Goal: Participate in discussion

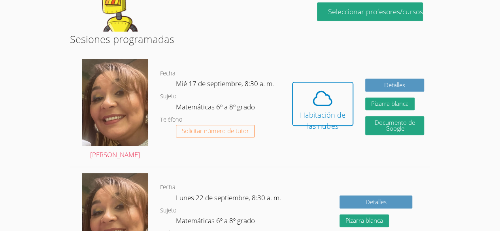
scroll to position [187, 0]
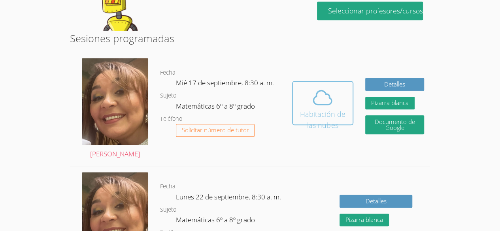
click at [314, 91] on icon at bounding box center [323, 98] width 18 height 14
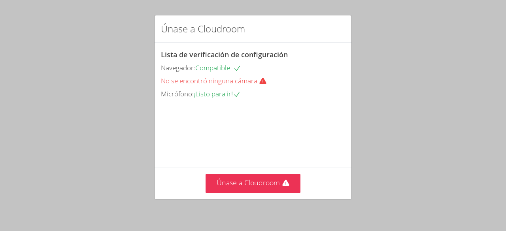
click at [247, 91] on div "Micrófono: ¡Listo para ir!" at bounding box center [253, 94] width 184 height 11
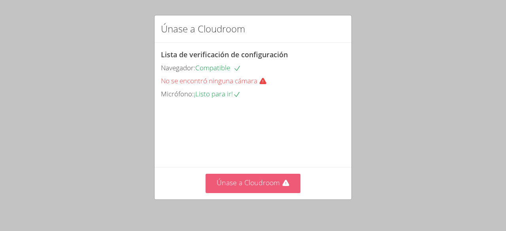
click at [236, 187] on font "Únase a Cloudroom" at bounding box center [248, 182] width 63 height 9
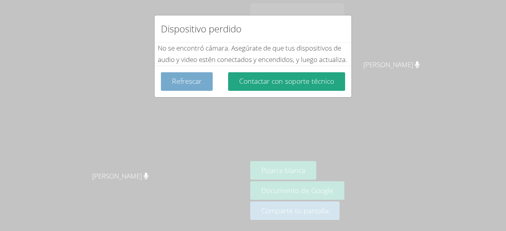
click at [195, 87] on button "Refrescar" at bounding box center [187, 81] width 52 height 19
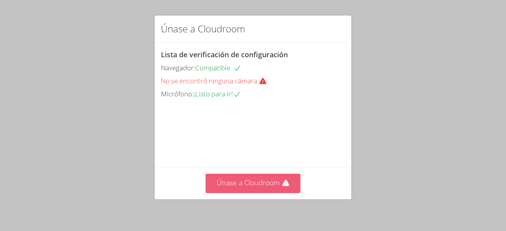
click at [251, 186] on font "Únase a Cloudroom" at bounding box center [248, 182] width 63 height 9
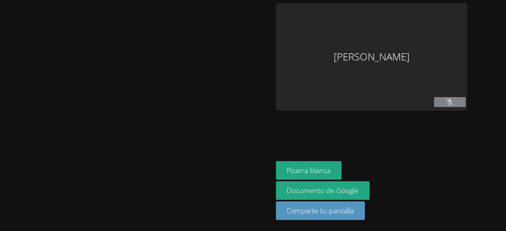
click at [327, 155] on aside "Melani López Cruz Pizarra blanca Documento de Google Comparte tu pantalla" at bounding box center [372, 115] width 198 height 231
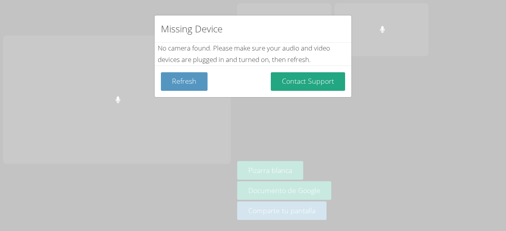
click at [314, 172] on div "Missing Device No camera found . Please make sure your audio and video devices …" at bounding box center [253, 115] width 506 height 231
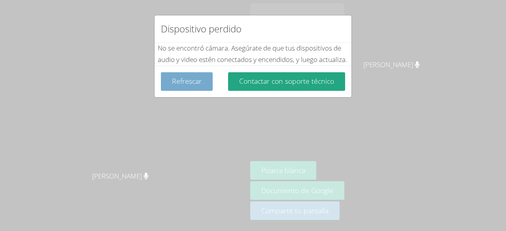
click at [195, 86] on font "Refrescar" at bounding box center [187, 80] width 30 height 9
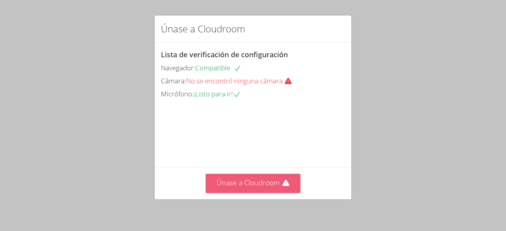
click at [229, 182] on font "Únase a Cloudroom" at bounding box center [248, 182] width 63 height 9
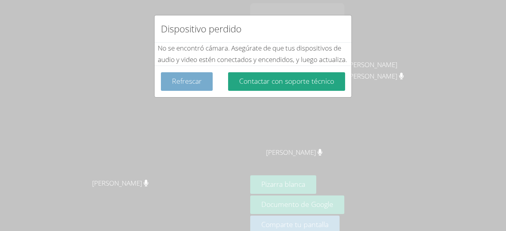
click at [189, 91] on button "Refrescar" at bounding box center [187, 81] width 52 height 19
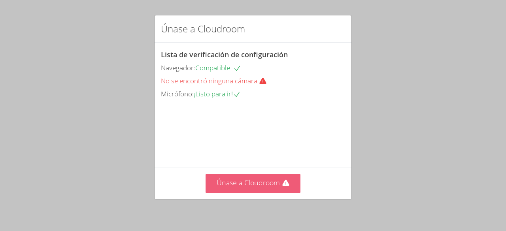
click at [230, 179] on font "Únase a Cloudroom" at bounding box center [248, 182] width 63 height 9
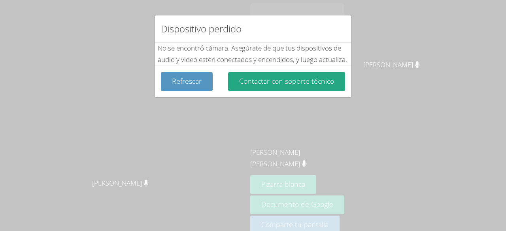
click at [261, 191] on div "Dispositivo perdido No se encontró cámara . Asegúrate de que tus dispositivos d…" at bounding box center [253, 115] width 506 height 231
click at [278, 189] on div "Dispositivo perdido No se encontró cámara . Asegúrate de que tus dispositivos d…" at bounding box center [253, 115] width 506 height 231
click at [284, 179] on div "Dispositivo perdido No se encontró cámara . Asegúrate de que tus dispositivos d…" at bounding box center [253, 115] width 506 height 231
click at [174, 87] on button "Refrescar" at bounding box center [187, 81] width 52 height 19
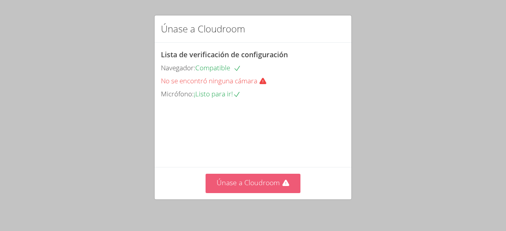
click at [217, 181] on font "Únase a Cloudroom" at bounding box center [248, 182] width 63 height 9
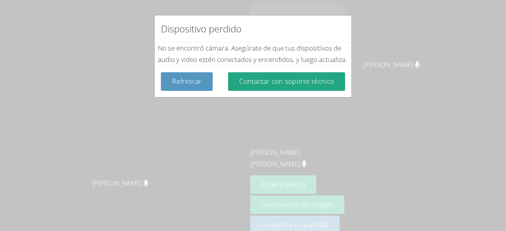
click at [186, 97] on div "Refrescar Contactar con soporte técnico" at bounding box center [253, 82] width 197 height 32
click at [181, 86] on font "Refrescar" at bounding box center [187, 80] width 30 height 9
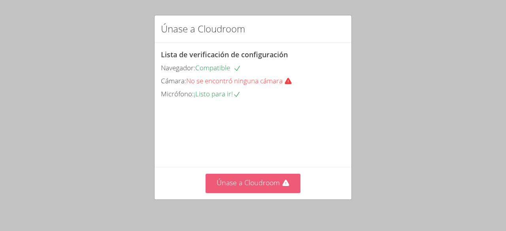
click at [241, 192] on button "Únase a Cloudroom" at bounding box center [253, 183] width 95 height 19
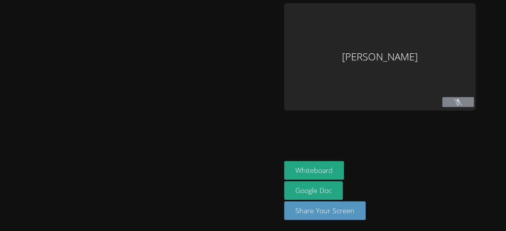
click at [232, 187] on div at bounding box center [140, 115] width 275 height 225
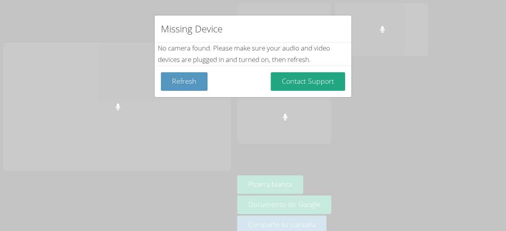
click at [323, 175] on div "Missing Device No camera found . Please make sure your audio and video devices …" at bounding box center [253, 115] width 506 height 231
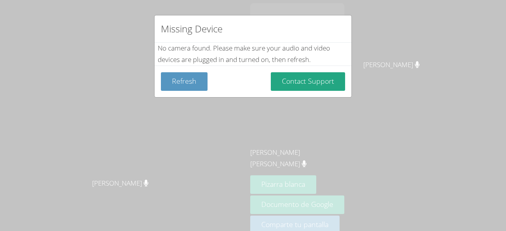
click at [315, 176] on div "Missing Device No camera found . Please make sure your audio and video devices …" at bounding box center [253, 115] width 506 height 231
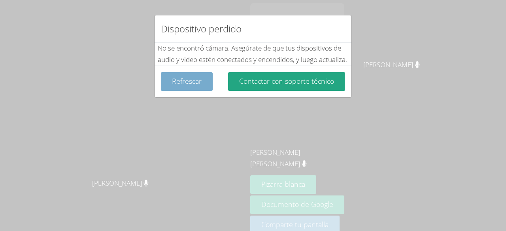
click at [181, 86] on font "Refrescar" at bounding box center [187, 80] width 30 height 9
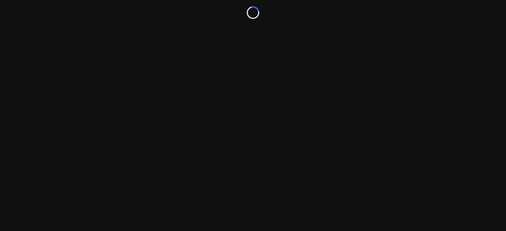
click at [192, 99] on div "Loading..." at bounding box center [253, 115] width 506 height 231
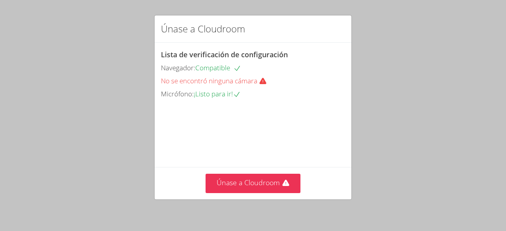
click at [192, 106] on video at bounding box center [220, 135] width 119 height 59
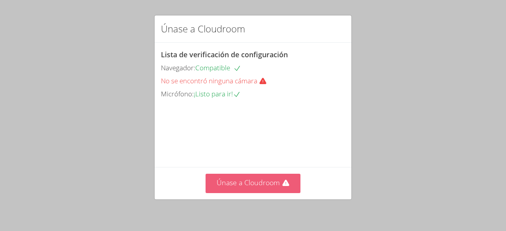
click at [227, 177] on button "Únase a Cloudroom" at bounding box center [253, 183] width 95 height 19
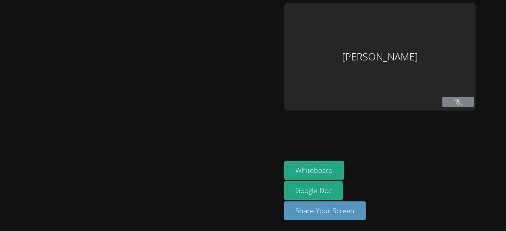
click at [227, 191] on div at bounding box center [140, 115] width 275 height 225
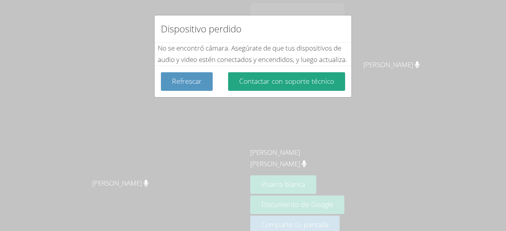
click at [192, 113] on div "Dispositivo perdido No se encontró cámara . Asegúrate de que tus dispositivos d…" at bounding box center [253, 115] width 506 height 231
click at [189, 91] on button "Refrescar" at bounding box center [187, 81] width 52 height 19
click at [186, 91] on button "Refrescar" at bounding box center [187, 81] width 52 height 19
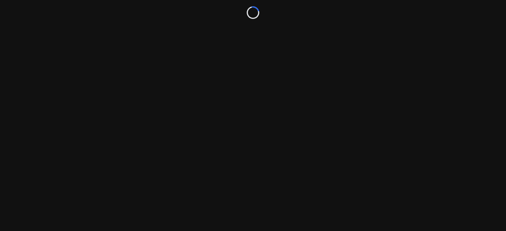
click at [347, 187] on div "Loading..." at bounding box center [253, 115] width 506 height 231
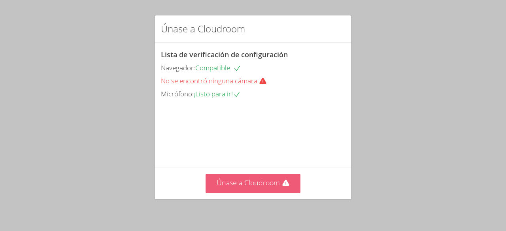
click at [231, 188] on button "Únase a Cloudroom" at bounding box center [253, 183] width 95 height 19
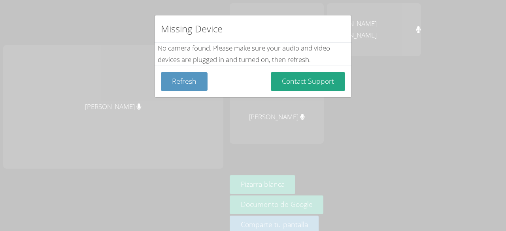
click at [324, 176] on div "Missing Device No camera found . Please make sure your audio and video devices …" at bounding box center [253, 115] width 506 height 231
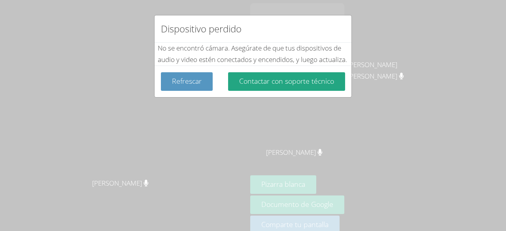
click at [198, 110] on div "Dispositivo perdido No se encontró cámara . Asegúrate de que tus dispositivos d…" at bounding box center [253, 115] width 506 height 231
click at [191, 91] on button "Refrescar" at bounding box center [187, 81] width 52 height 19
click at [190, 91] on button "Refrescar" at bounding box center [187, 81] width 52 height 19
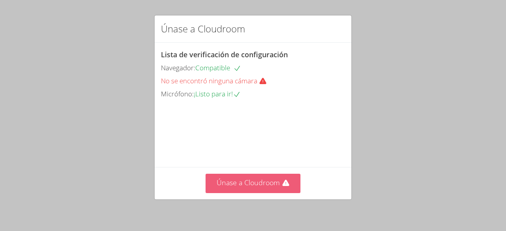
click at [223, 181] on font "Únase a Cloudroom" at bounding box center [248, 182] width 63 height 9
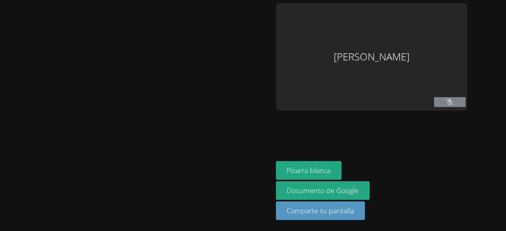
click at [319, 183] on div "Pizarra blanca Documento de Google Comparte tu pantalla" at bounding box center [371, 193] width 191 height 65
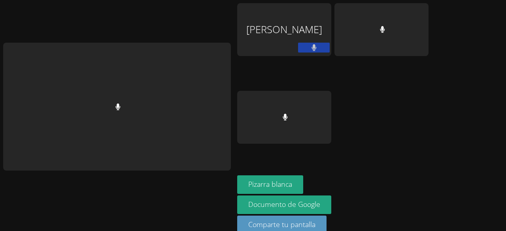
click at [316, 166] on div at bounding box center [284, 160] width 94 height 32
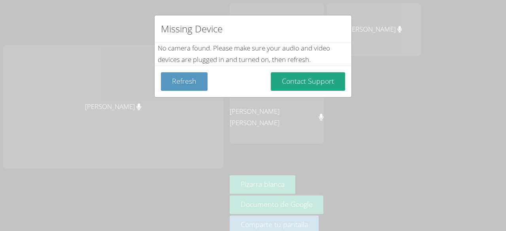
click at [310, 177] on div "Missing Device No camera found . Please make sure your audio and video devices …" at bounding box center [253, 115] width 506 height 231
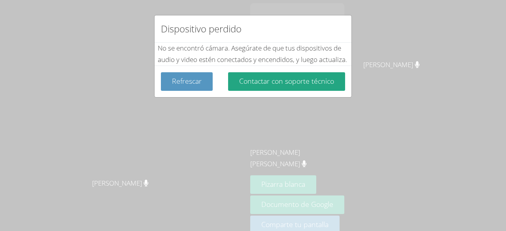
click at [277, 173] on div "Dispositivo perdido No se encontró cámara . Asegúrate de que tus dispositivos d…" at bounding box center [253, 115] width 506 height 231
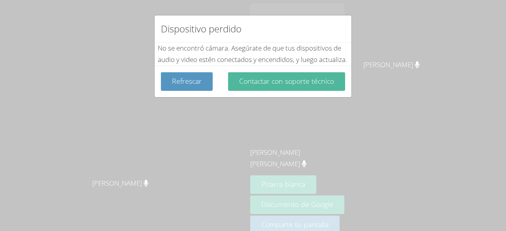
click at [267, 86] on font "Contactar con soporte técnico" at bounding box center [286, 80] width 95 height 9
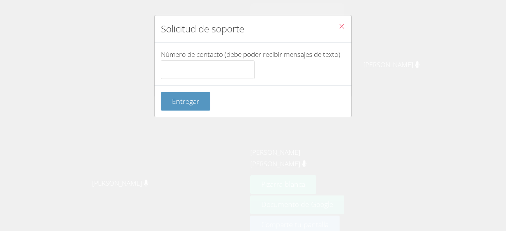
click at [338, 28] on icon "Cerca" at bounding box center [341, 26] width 7 height 7
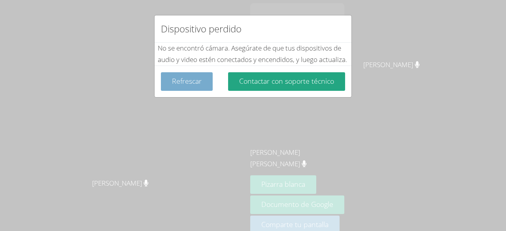
click at [179, 87] on button "Refrescar" at bounding box center [187, 81] width 52 height 19
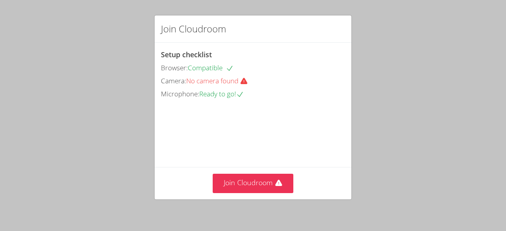
click at [366, 73] on div "Join Cloudroom Setup checklist Browser: Compatible Camera: No camera found Micr…" at bounding box center [253, 115] width 506 height 231
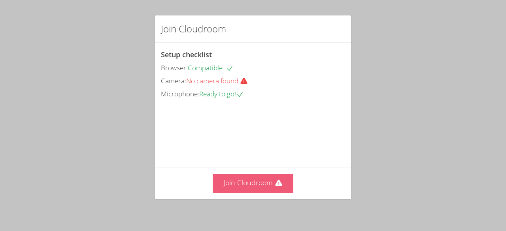
click at [263, 191] on button "Join Cloudroom" at bounding box center [253, 183] width 81 height 19
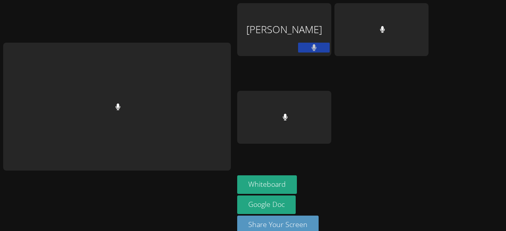
click at [323, 167] on div "[PERSON_NAME]" at bounding box center [332, 89] width 191 height 172
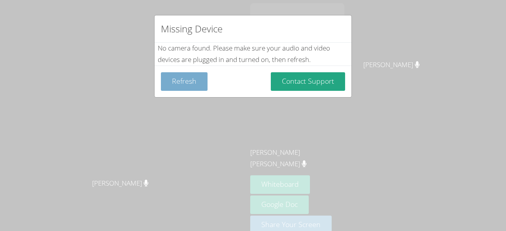
click at [192, 85] on button "Refresh" at bounding box center [184, 81] width 47 height 19
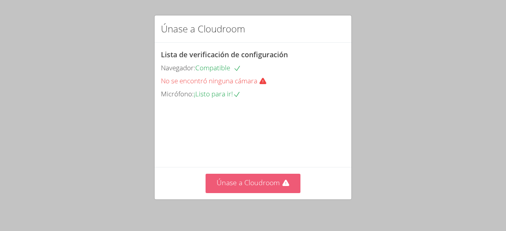
click at [247, 184] on font "Únase a Cloudroom" at bounding box center [248, 182] width 63 height 9
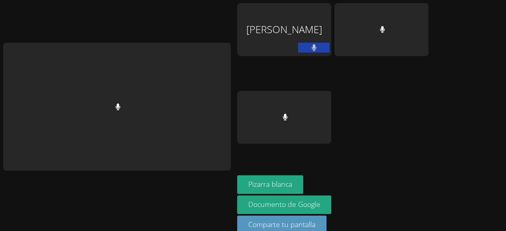
click at [297, 175] on div at bounding box center [284, 160] width 94 height 32
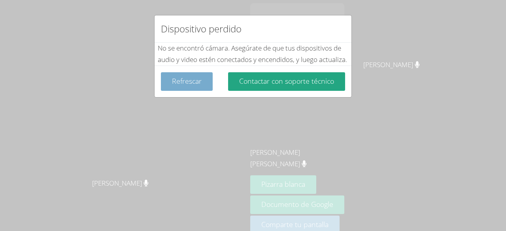
click at [198, 86] on font "Refrescar" at bounding box center [187, 80] width 30 height 9
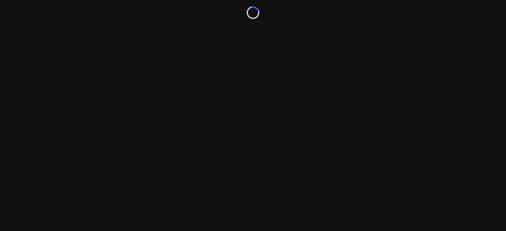
click at [199, 96] on div "Loading..." at bounding box center [253, 115] width 506 height 231
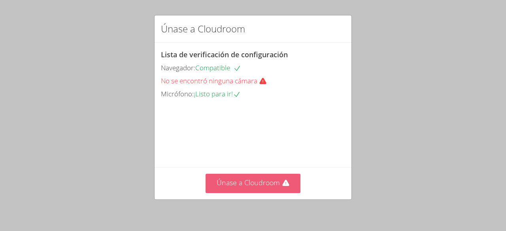
click at [256, 185] on font "Únase a Cloudroom" at bounding box center [248, 182] width 63 height 9
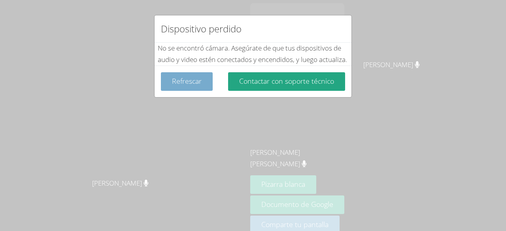
click at [199, 86] on font "Refrescar" at bounding box center [187, 80] width 30 height 9
click at [197, 86] on font "Refrescar" at bounding box center [187, 80] width 30 height 9
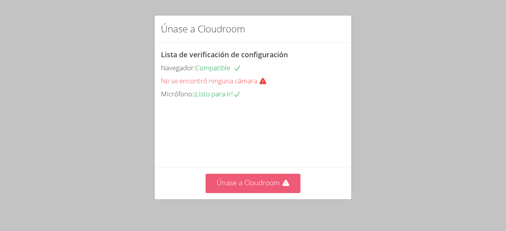
click at [256, 184] on font "Únase a Cloudroom" at bounding box center [248, 182] width 63 height 9
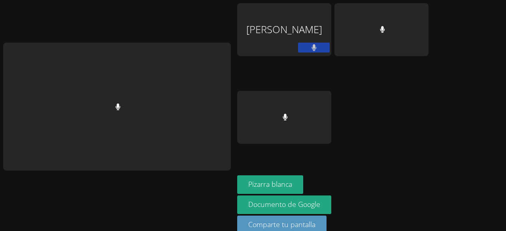
click at [287, 168] on div at bounding box center [284, 160] width 94 height 32
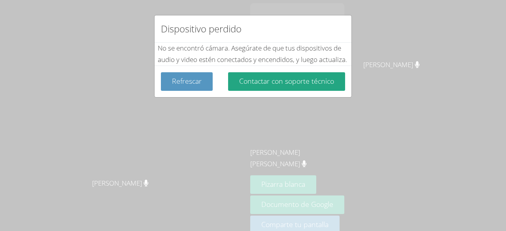
click at [271, 182] on div "Dispositivo perdido No se encontró cámara . Asegúrate de que tus dispositivos d…" at bounding box center [253, 115] width 506 height 231
click at [189, 86] on font "Refrescar" at bounding box center [187, 80] width 30 height 9
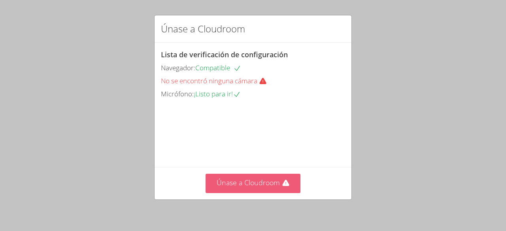
click at [233, 187] on font "Únase a Cloudroom" at bounding box center [248, 182] width 63 height 9
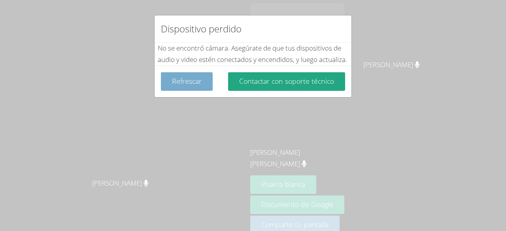
click at [177, 86] on font "Refrescar" at bounding box center [187, 80] width 30 height 9
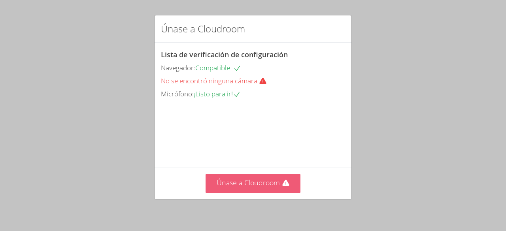
click at [240, 190] on button "Únase a Cloudroom" at bounding box center [253, 183] width 95 height 19
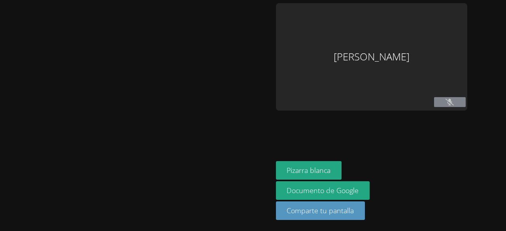
click at [331, 179] on div "Pizarra blanca Documento de Google Comparte tu pantalla" at bounding box center [371, 193] width 191 height 65
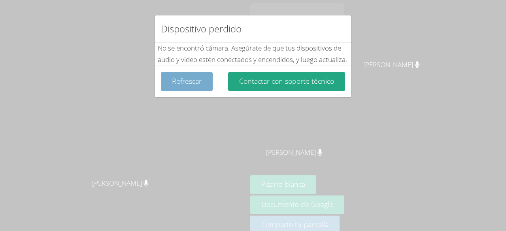
click at [187, 86] on font "Refrescar" at bounding box center [187, 80] width 30 height 9
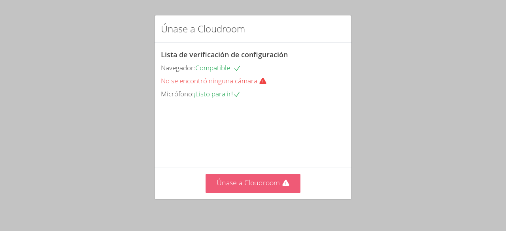
click at [242, 185] on font "Únase a Cloudroom" at bounding box center [248, 182] width 63 height 9
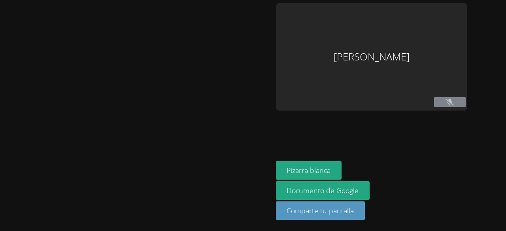
click at [313, 176] on div "Pizarra blanca Documento de Google Comparte tu pantalla" at bounding box center [371, 193] width 191 height 65
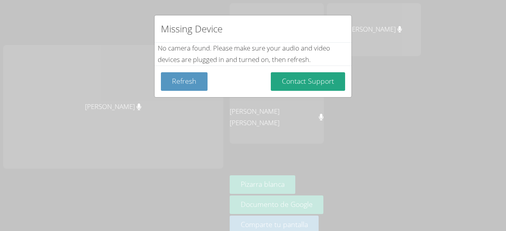
click at [311, 177] on div "Missing Device No camera found . Please make sure your audio and video devices …" at bounding box center [253, 115] width 506 height 231
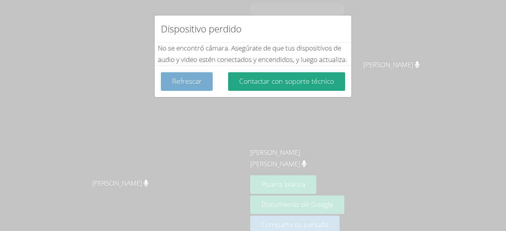
click at [195, 86] on font "Refrescar" at bounding box center [187, 80] width 30 height 9
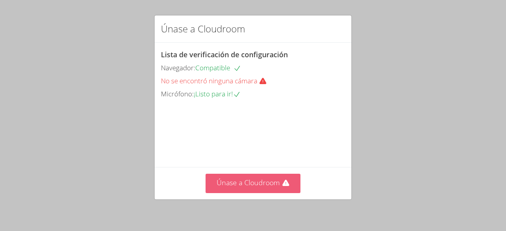
click at [244, 191] on button "Únase a Cloudroom" at bounding box center [253, 183] width 95 height 19
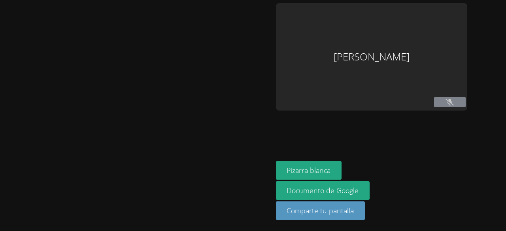
click at [313, 177] on div "Pizarra blanca Documento de Google Comparte tu pantalla" at bounding box center [371, 193] width 191 height 65
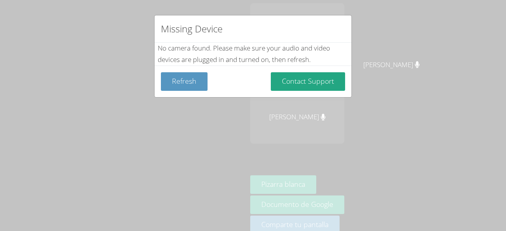
click at [312, 179] on div "Missing Device No camera found . Please make sure your audio and video devices …" at bounding box center [253, 115] width 506 height 231
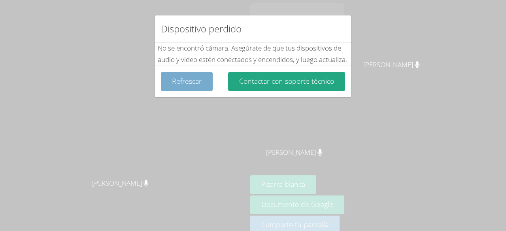
click at [190, 86] on font "Refrescar" at bounding box center [187, 80] width 30 height 9
click at [181, 86] on font "Refrescar" at bounding box center [187, 80] width 30 height 9
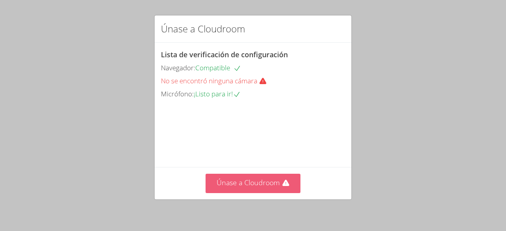
click at [250, 191] on button "Únase a Cloudroom" at bounding box center [253, 183] width 95 height 19
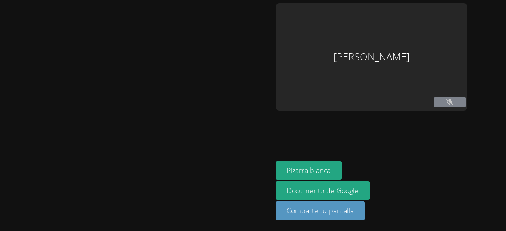
click at [311, 179] on div "Pizarra blanca Documento de Google Comparte tu pantalla" at bounding box center [371, 193] width 191 height 65
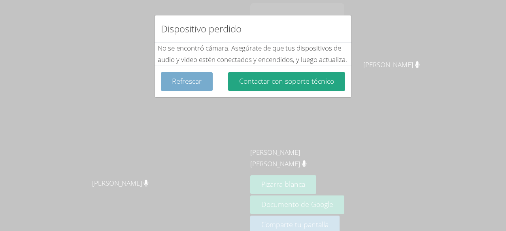
click at [186, 91] on button "Refrescar" at bounding box center [187, 81] width 52 height 19
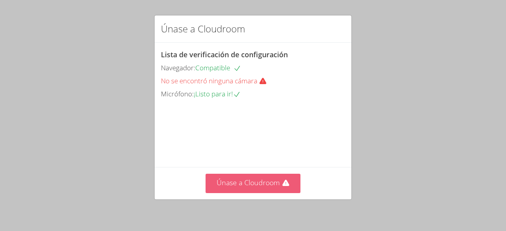
click at [246, 186] on font "Únase a Cloudroom" at bounding box center [248, 182] width 63 height 9
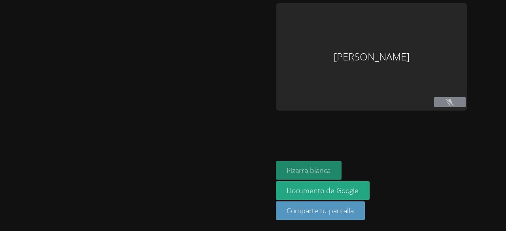
click at [319, 179] on button "Pizarra blanca" at bounding box center [309, 170] width 66 height 19
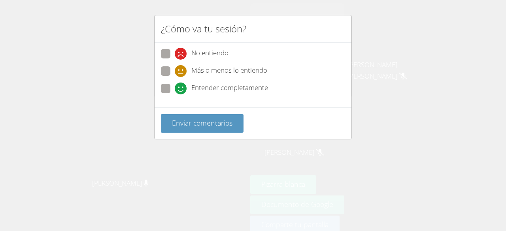
click at [177, 87] on icon at bounding box center [181, 89] width 12 height 12
click at [177, 87] on input "Entender completamente" at bounding box center [178, 87] width 7 height 7
radio input "true"
click at [177, 87] on icon at bounding box center [181, 89] width 12 height 12
click at [177, 87] on input "Entender completamente" at bounding box center [178, 87] width 7 height 7
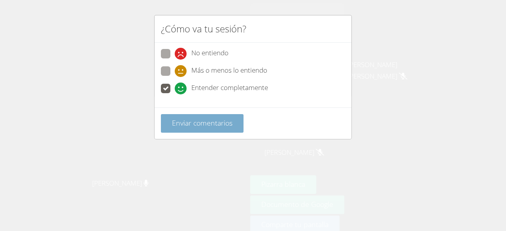
click at [180, 124] on font "Enviar comentarios" at bounding box center [202, 122] width 60 height 9
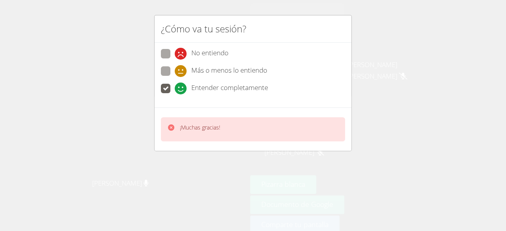
click at [170, 127] on icon at bounding box center [171, 128] width 6 height 6
